Goal: Transaction & Acquisition: Purchase product/service

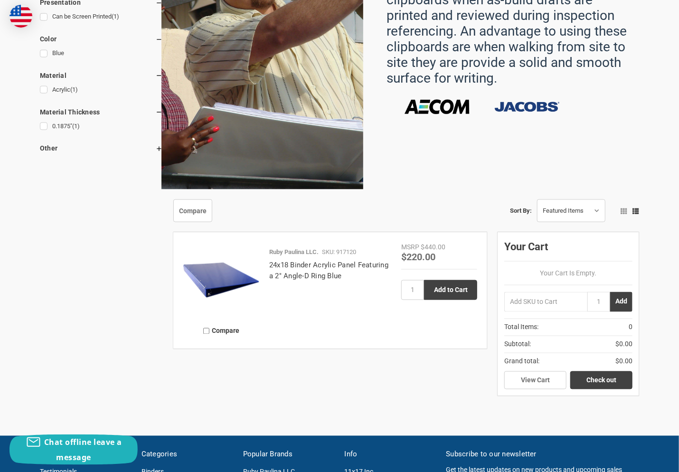
scroll to position [617, 0]
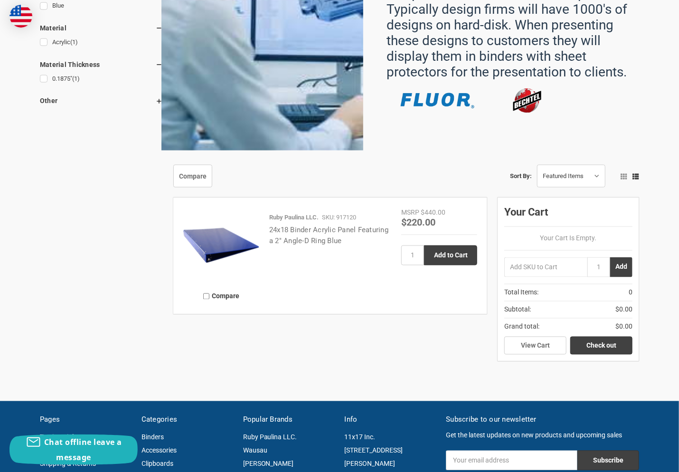
click at [320, 245] on link "24x18 Binder Acrylic Panel Featuring a 2" Angle-D Ring Blue" at bounding box center [328, 235] width 119 height 19
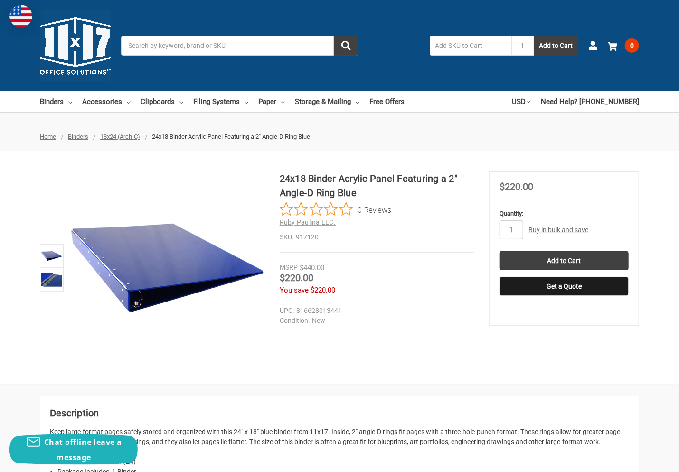
click at [83, 137] on span "Binders" at bounding box center [78, 136] width 20 height 7
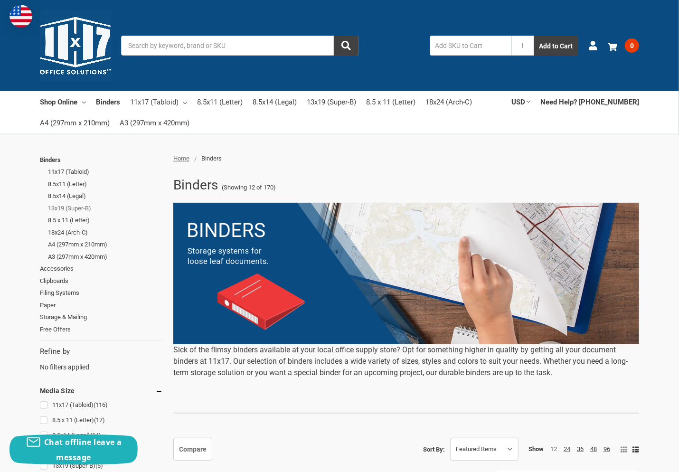
click at [86, 206] on link "13x19 (Super-B)" at bounding box center [105, 208] width 115 height 12
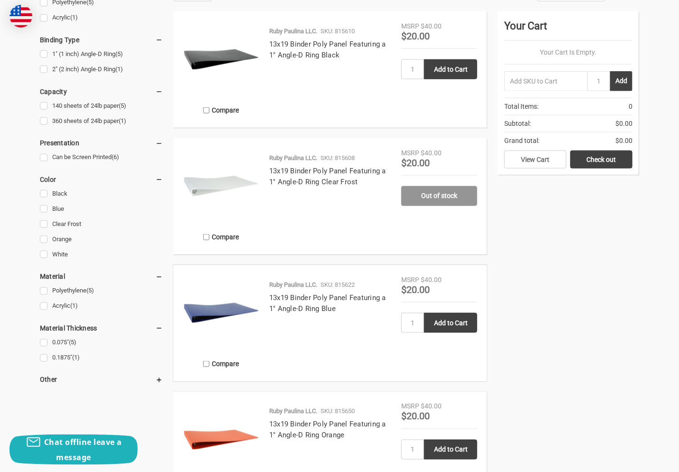
scroll to position [380, 0]
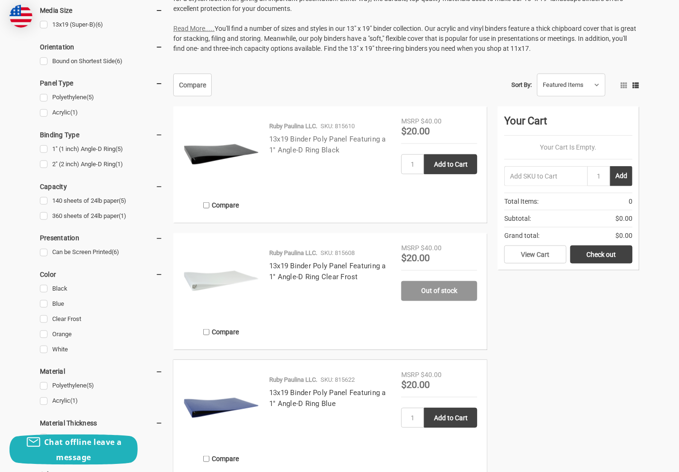
click at [321, 154] on link "13x19 Binder Poly Panel Featuring a 1" Angle-D Ring Black" at bounding box center [327, 144] width 117 height 19
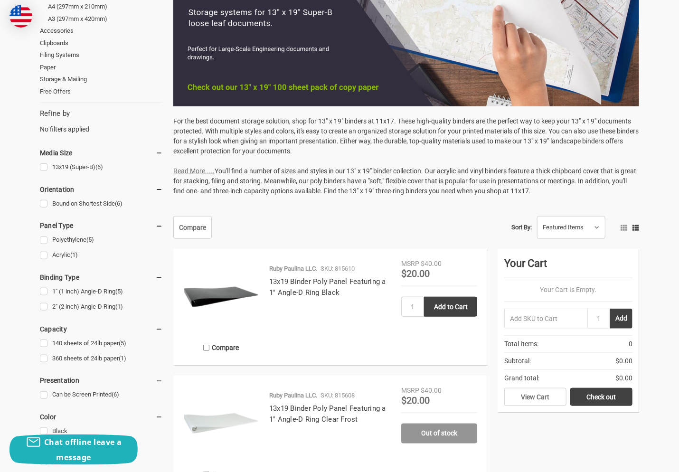
scroll to position [380, 0]
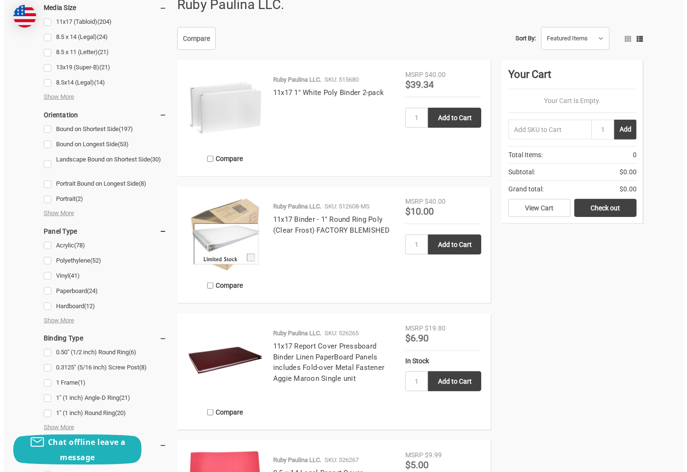
scroll to position [95, 0]
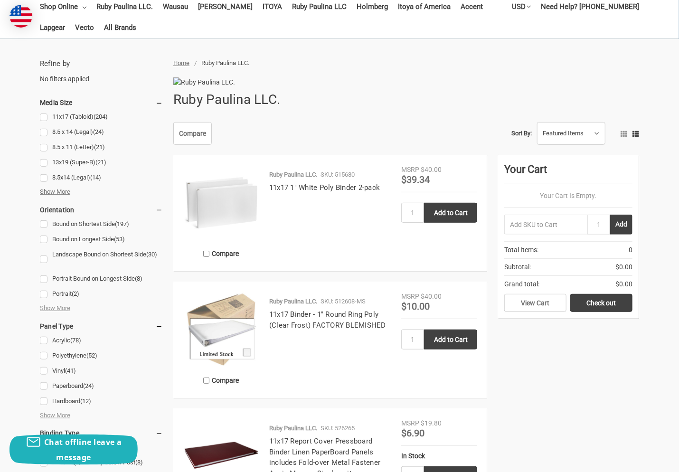
click at [66, 193] on span "Show More" at bounding box center [55, 191] width 30 height 9
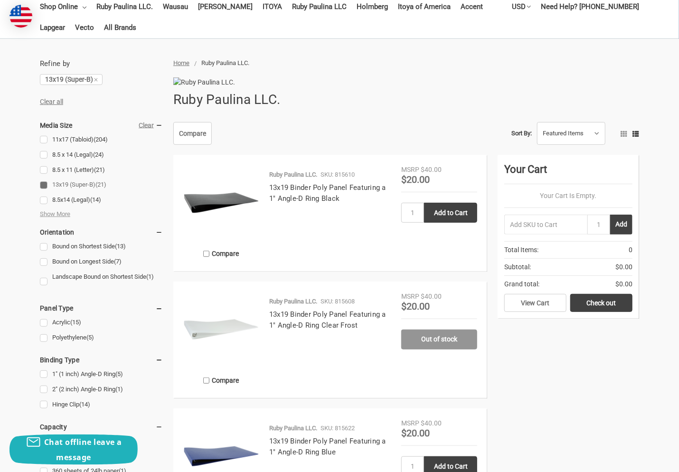
scroll to position [47, 0]
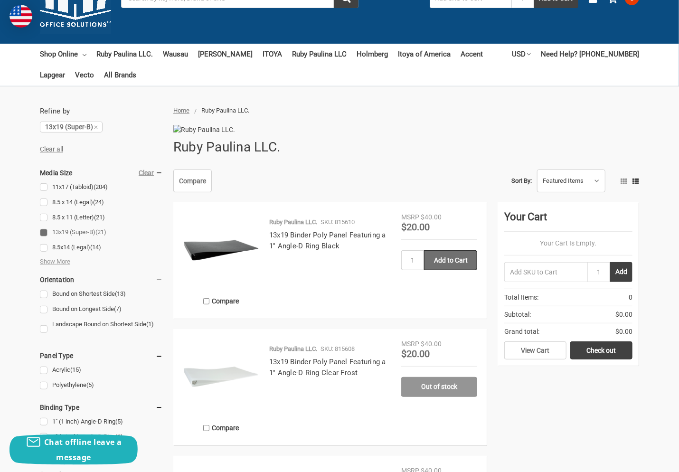
click at [424, 270] on input "Add to Cart" at bounding box center [450, 260] width 53 height 20
type input "Add to Cart"
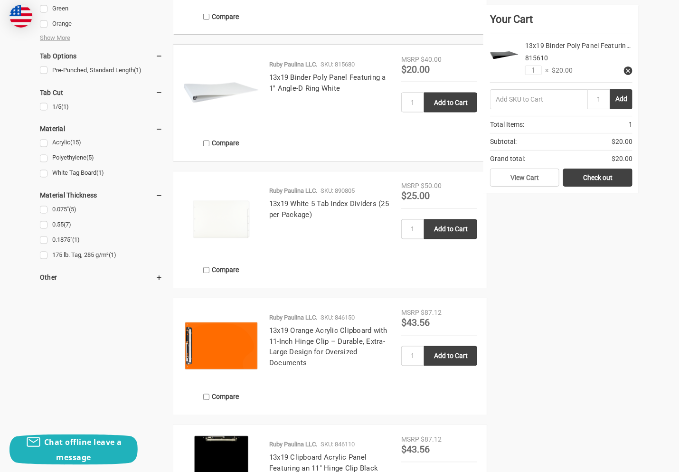
scroll to position [902, 0]
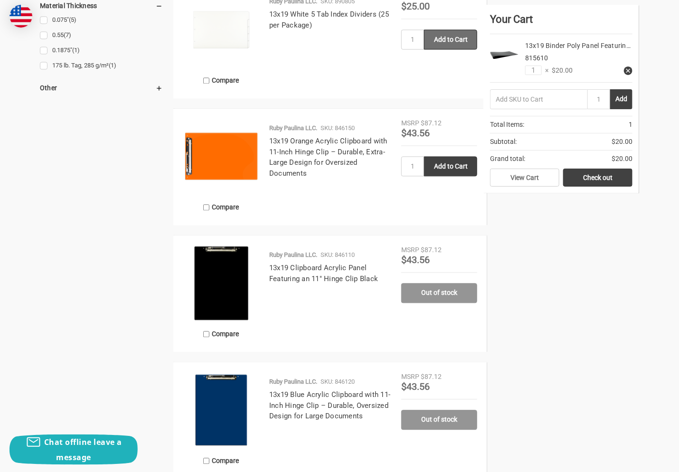
click at [424, 49] on input "Add to Cart" at bounding box center [450, 39] width 53 height 20
type input "Add to Cart"
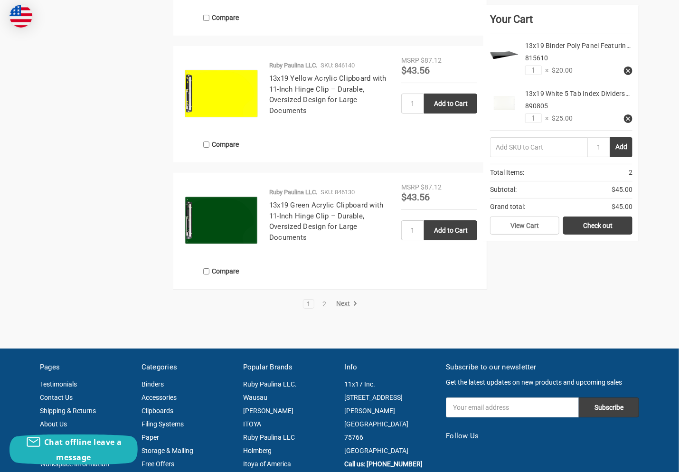
scroll to position [1614, 0]
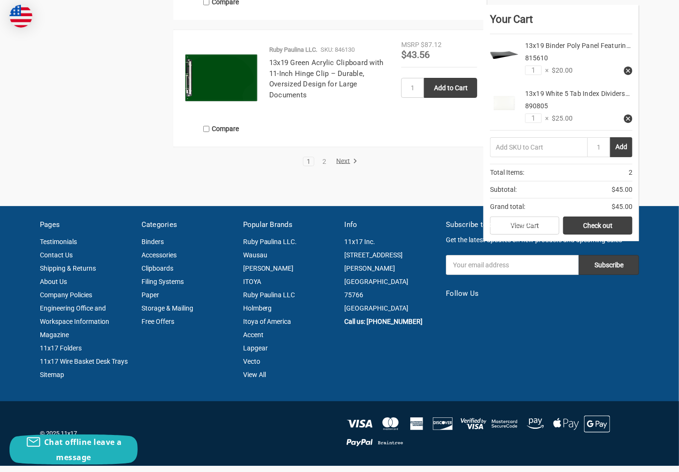
click at [319, 166] on li "2" at bounding box center [324, 161] width 11 height 9
click at [337, 166] on link "Next" at bounding box center [345, 161] width 24 height 9
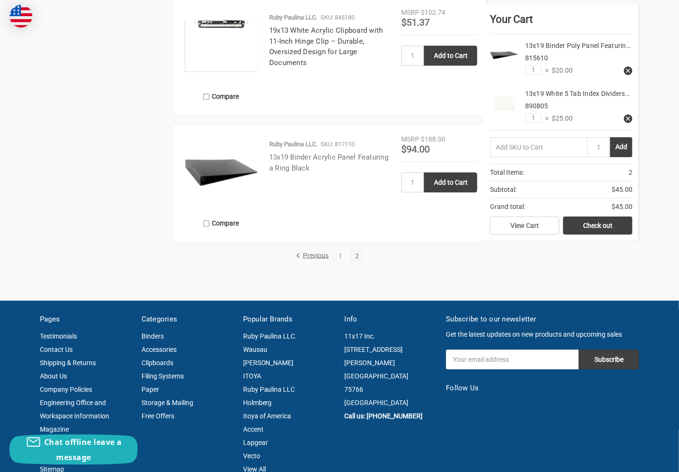
scroll to position [1282, 0]
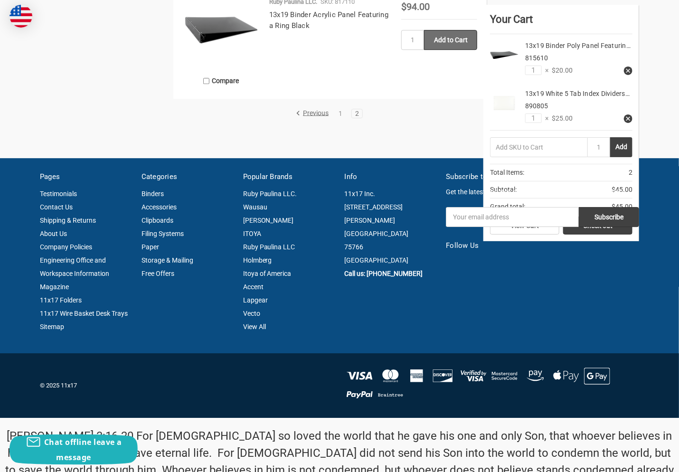
click at [424, 50] on input "Add to Cart" at bounding box center [450, 40] width 53 height 20
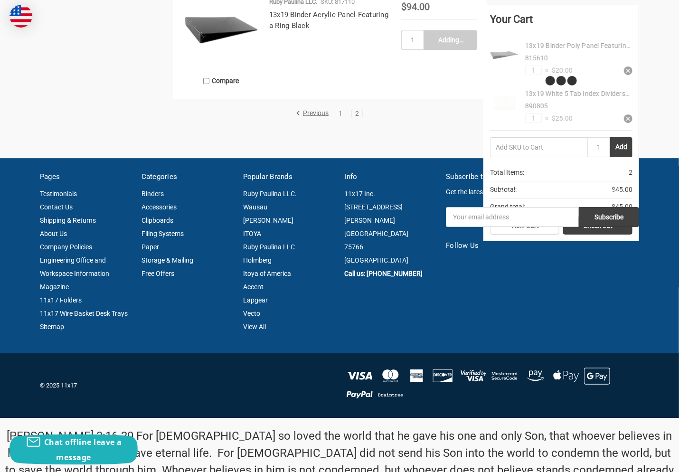
type input "Add to Cart"
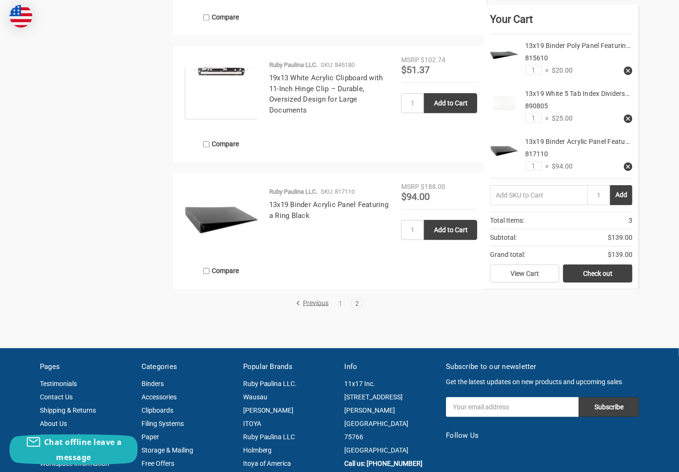
scroll to position [1377, 0]
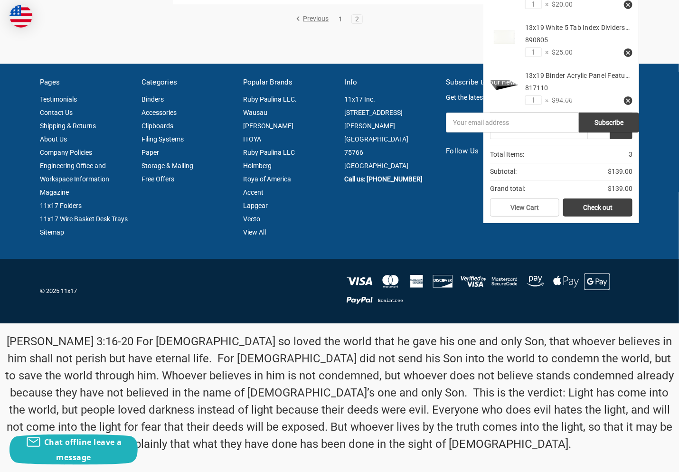
click at [337, 22] on link "1" at bounding box center [340, 19] width 10 height 7
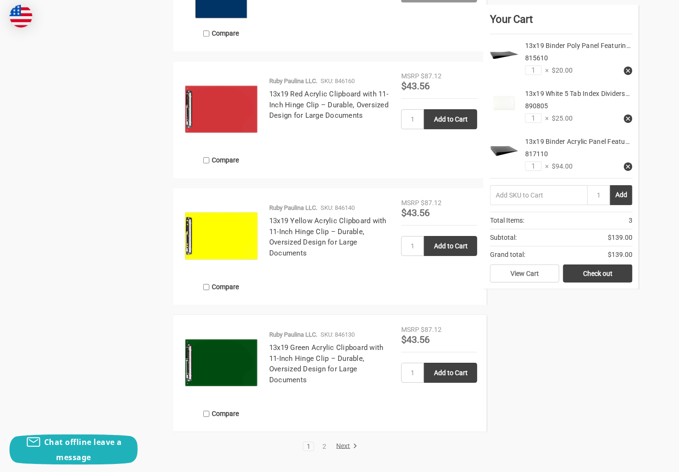
scroll to position [1472, 0]
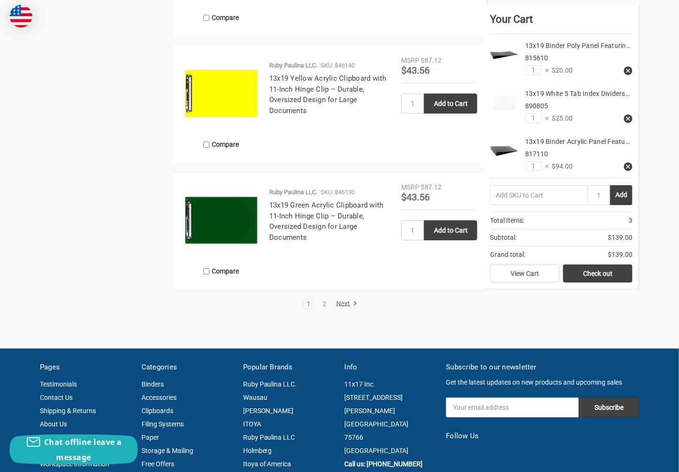
type input "Add to Cart"
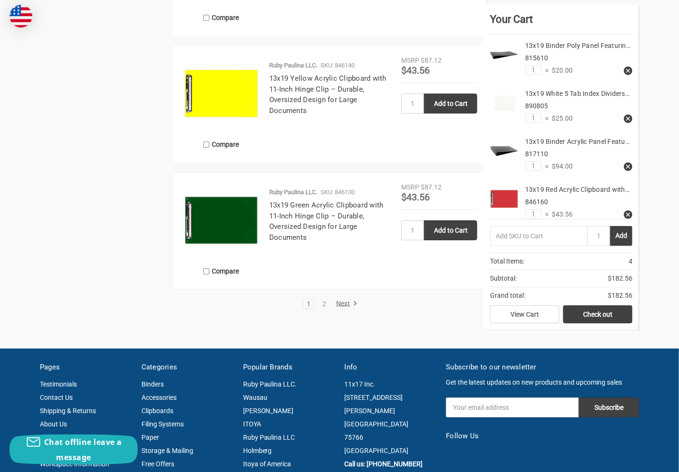
scroll to position [1282, 0]
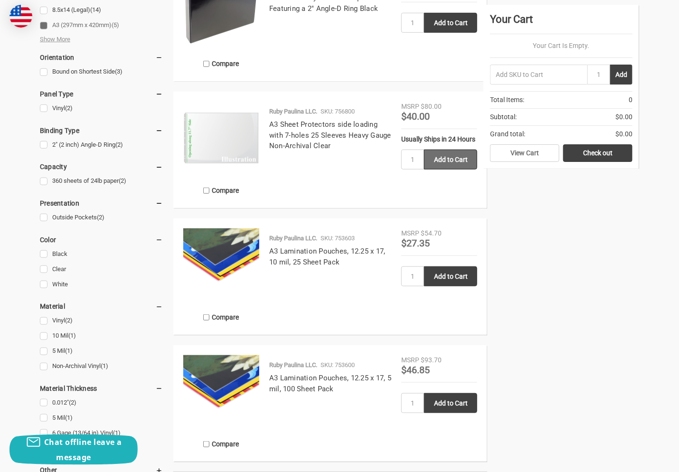
scroll to position [380, 0]
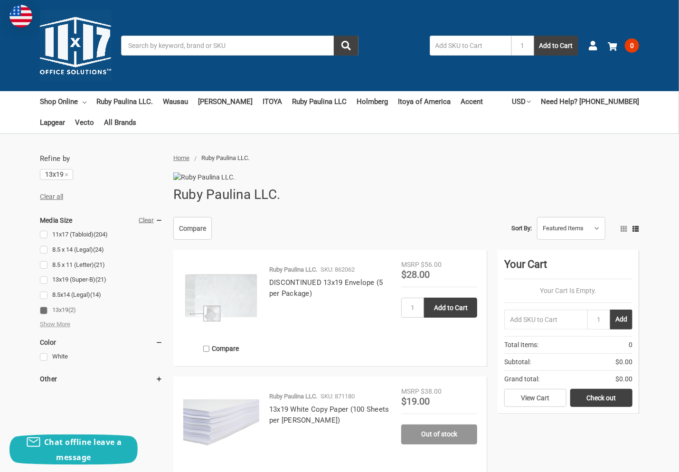
scroll to position [95, 0]
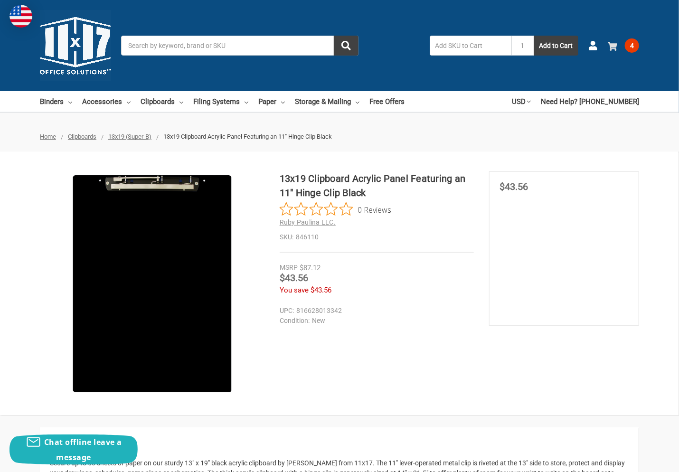
click at [628, 48] on span "4" at bounding box center [632, 45] width 14 height 14
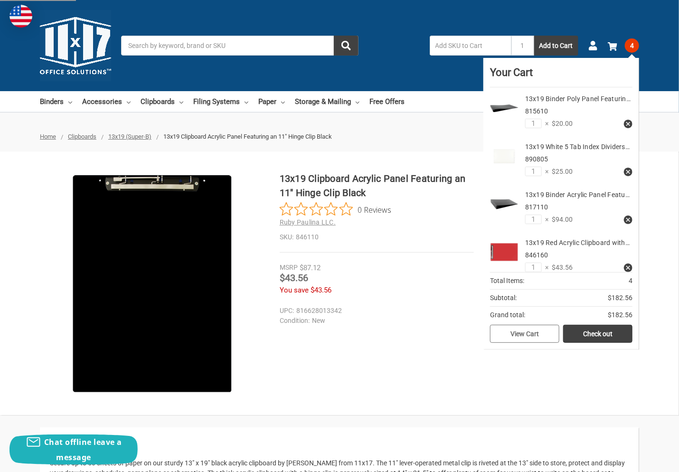
click at [542, 334] on link "View Cart" at bounding box center [524, 334] width 69 height 18
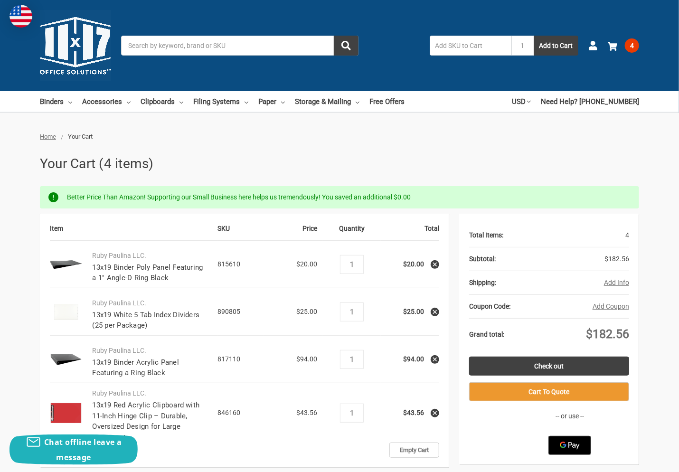
click at [614, 281] on button "Add Info" at bounding box center [616, 283] width 25 height 10
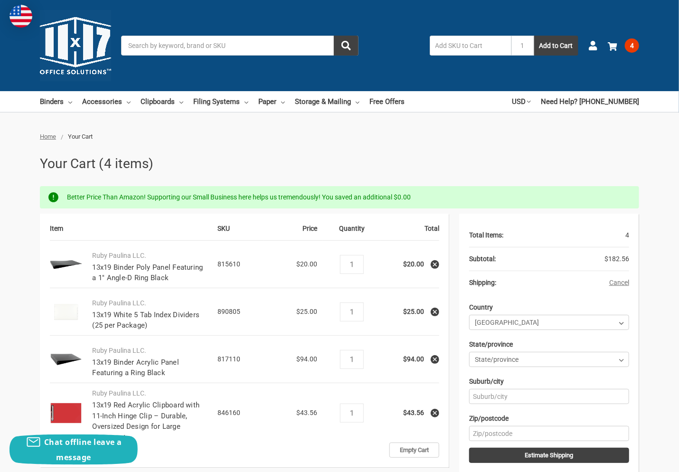
scroll to position [95, 0]
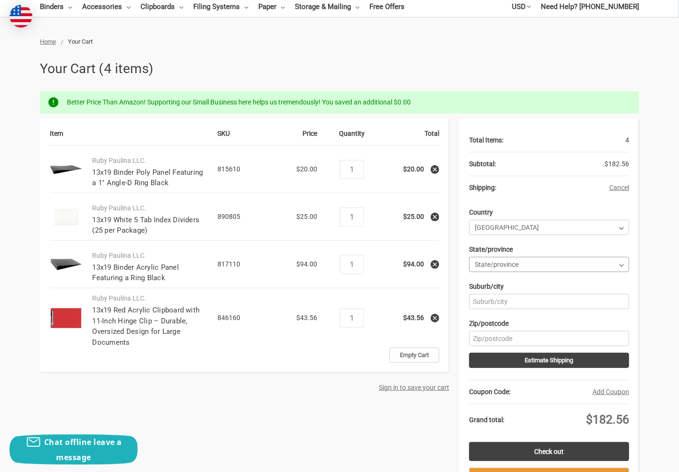
click at [509, 266] on select "State/province Alabama Alaska American Samoa Arizona Arkansas Armed Forces Afri…" at bounding box center [549, 264] width 160 height 15
select select "14"
click at [469, 257] on select "State/province Alabama Alaska American Samoa Arizona Arkansas Armed Forces Afri…" at bounding box center [549, 264] width 160 height 15
click at [501, 301] on input "Suburb/city" at bounding box center [549, 301] width 160 height 15
click at [501, 337] on input "Zip/postcode" at bounding box center [549, 338] width 160 height 15
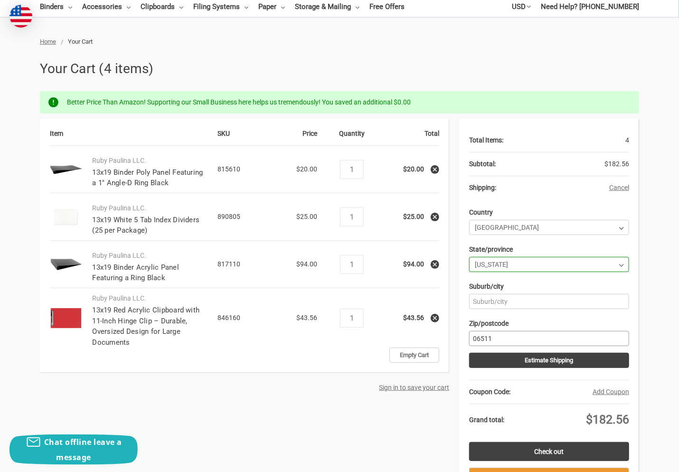
type input "06511"
click at [540, 297] on input "Suburb/city" at bounding box center [549, 301] width 160 height 15
click at [545, 357] on button "Estimate Shipping" at bounding box center [549, 360] width 160 height 15
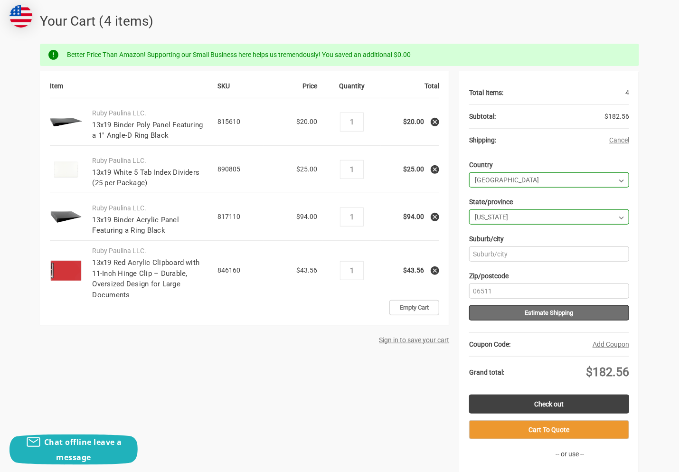
scroll to position [237, 0]
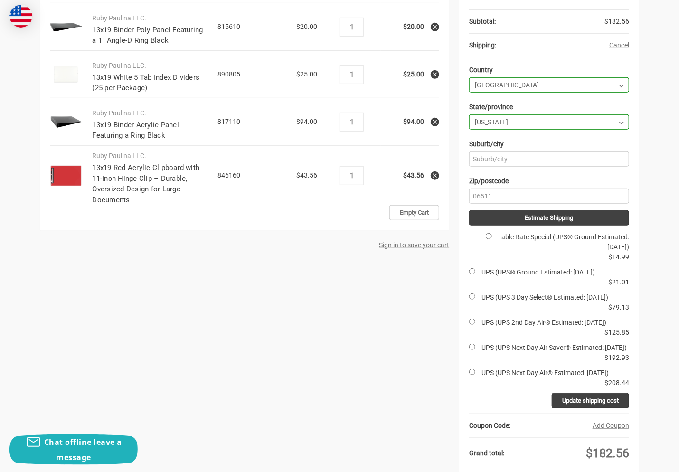
click at [530, 236] on label "Table Rate Special (UPS® Ground Estimated: Fri, Oct 17)" at bounding box center [563, 242] width 131 height 18
click at [492, 236] on input "Table Rate Special (UPS® Ground Estimated: Fri, Oct 17)" at bounding box center [489, 236] width 6 height 6
radio input "true"
click at [606, 408] on input "Update shipping cost" at bounding box center [590, 400] width 77 height 15
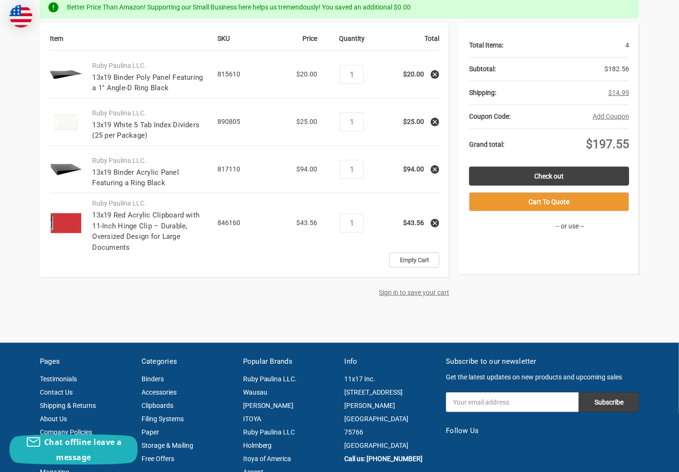
scroll to position [142, 0]
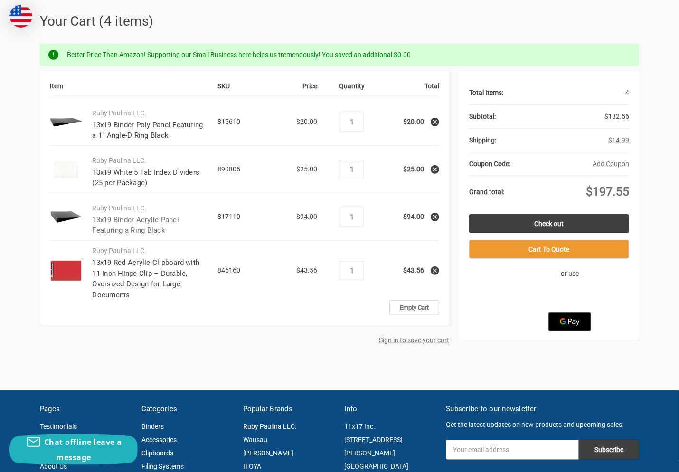
click at [114, 223] on link "13x19 Binder Acrylic Panel Featuring a Ring Black" at bounding box center [135, 225] width 87 height 19
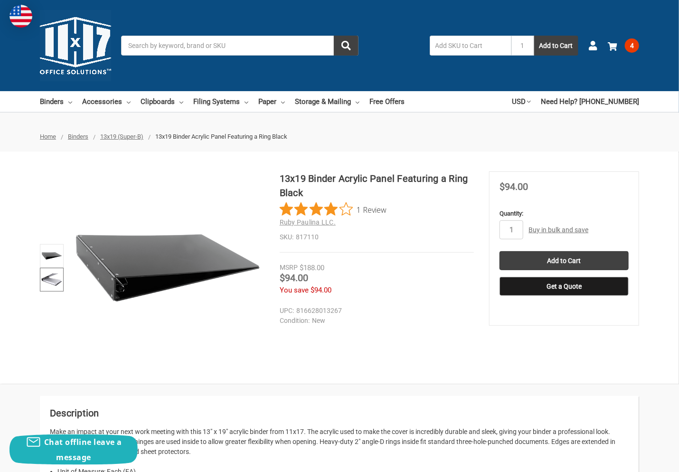
click at [46, 283] on img at bounding box center [51, 279] width 21 height 21
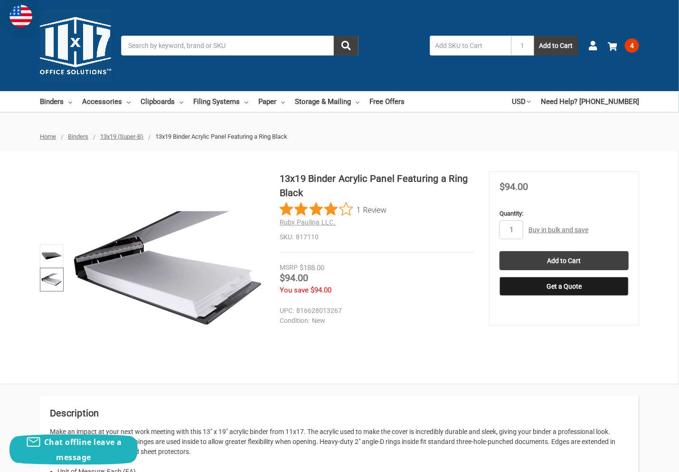
click at [117, 255] on figure at bounding box center [167, 267] width 193 height 193
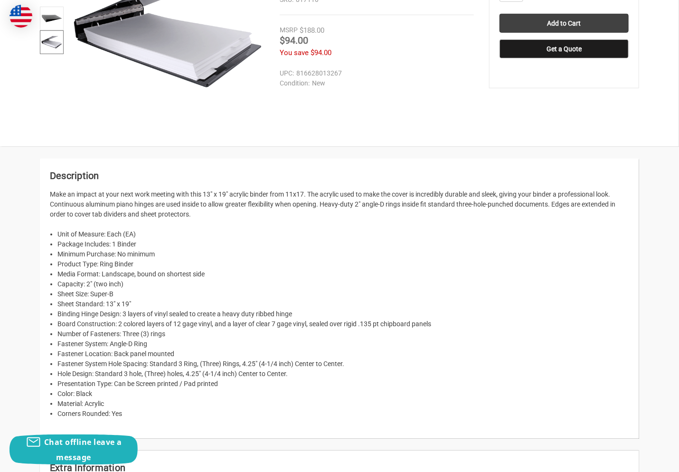
scroll to position [142, 0]
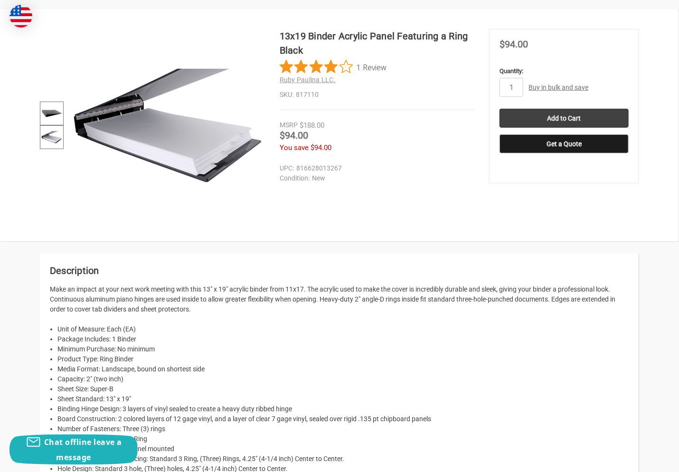
click at [50, 114] on img at bounding box center [51, 113] width 21 height 21
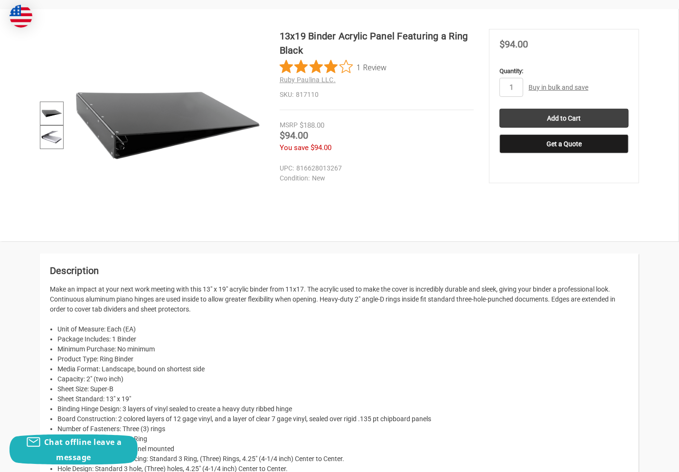
click at [50, 135] on img at bounding box center [51, 137] width 21 height 21
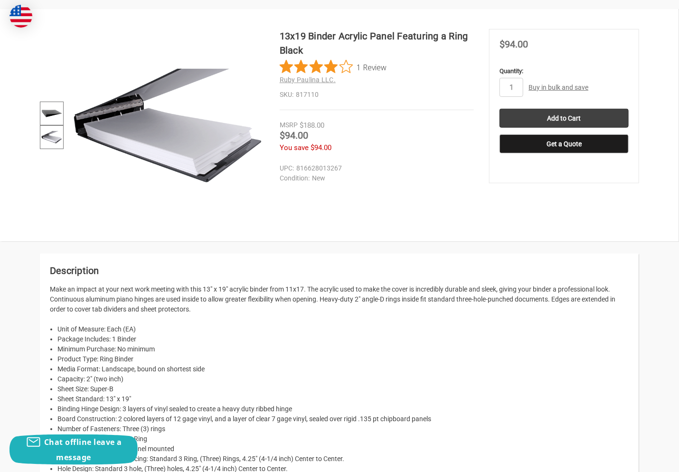
click at [57, 108] on img at bounding box center [51, 113] width 21 height 21
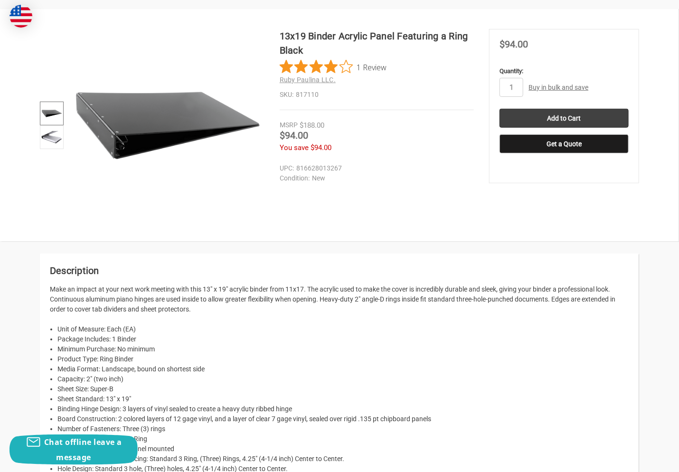
click at [118, 140] on figure at bounding box center [167, 125] width 193 height 193
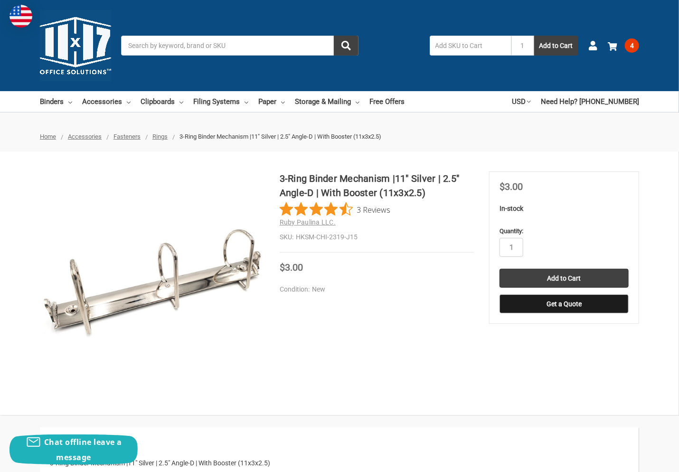
click at [157, 135] on span "Rings" at bounding box center [159, 136] width 15 height 7
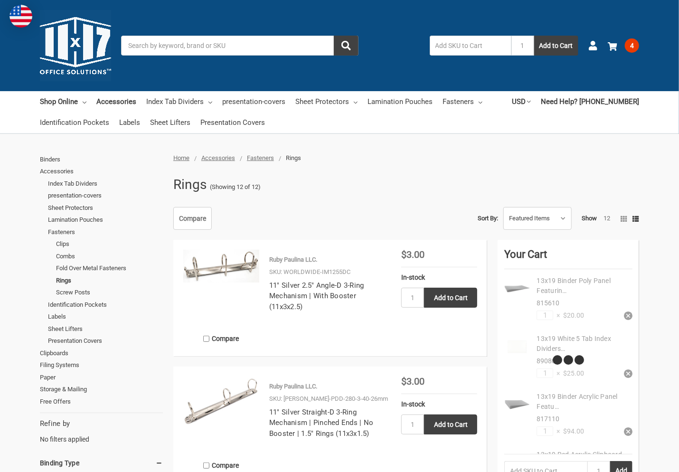
scroll to position [47, 0]
